Goal: Information Seeking & Learning: Learn about a topic

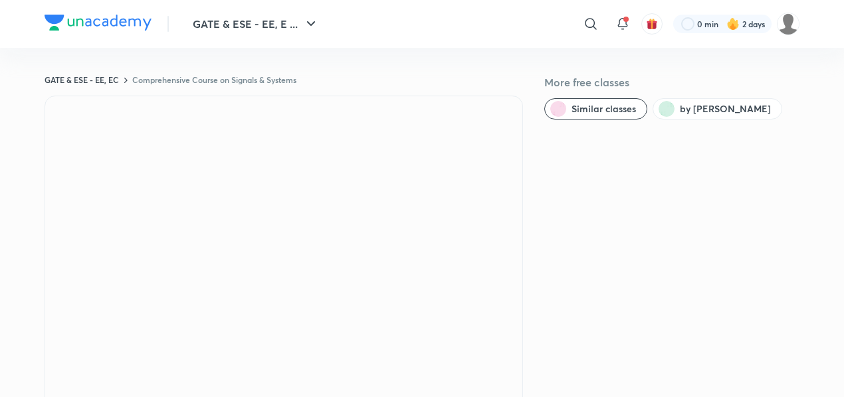
scroll to position [1, 0]
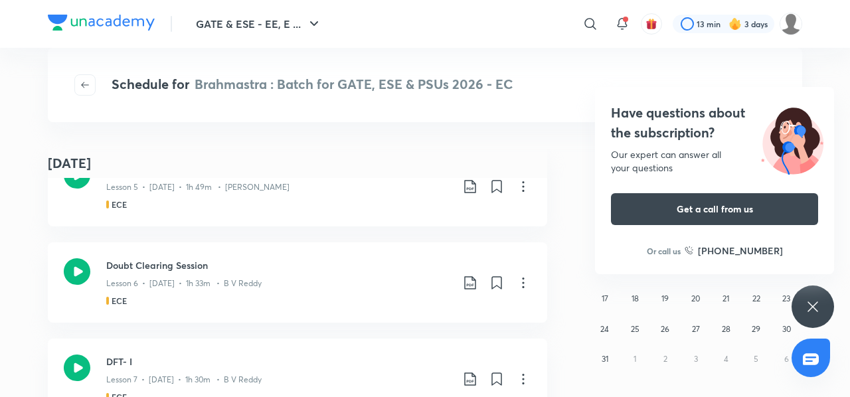
scroll to position [1193, 0]
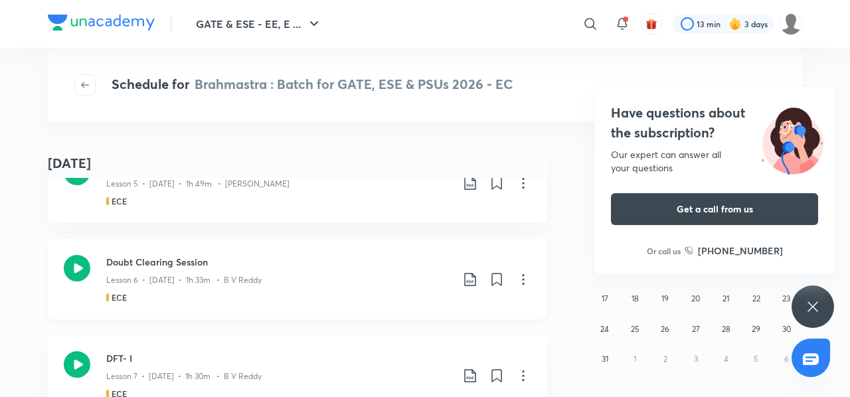
click at [467, 285] on icon at bounding box center [469, 279] width 11 height 13
click at [369, 354] on p "With annotation" at bounding box center [365, 351] width 68 height 14
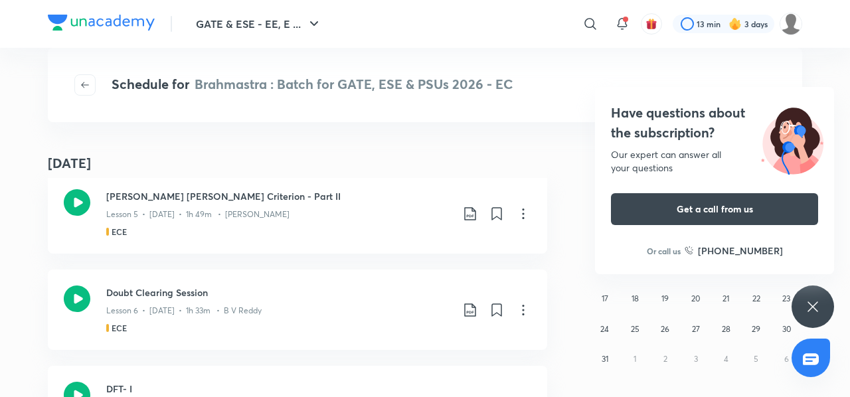
scroll to position [1163, 0]
